Goal: Transaction & Acquisition: Book appointment/travel/reservation

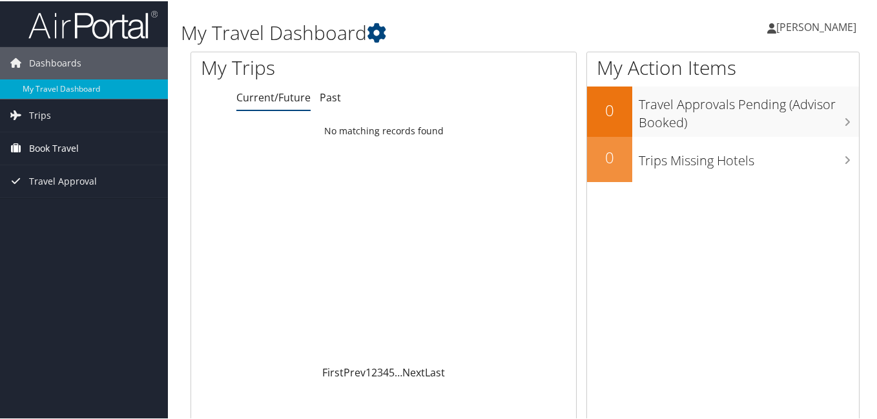
click at [42, 145] on span "Book Travel" at bounding box center [54, 147] width 50 height 32
click at [43, 120] on span "Trips" at bounding box center [40, 114] width 22 height 32
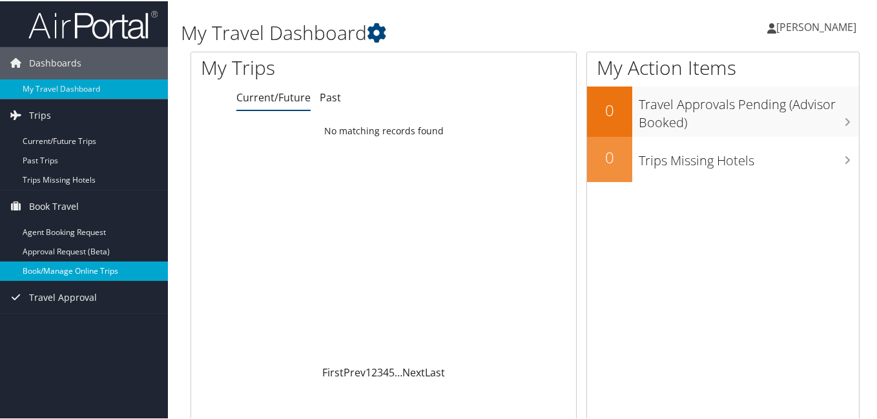
click at [58, 275] on link "Book/Manage Online Trips" at bounding box center [84, 269] width 168 height 19
